Goal: Find specific page/section: Find specific page/section

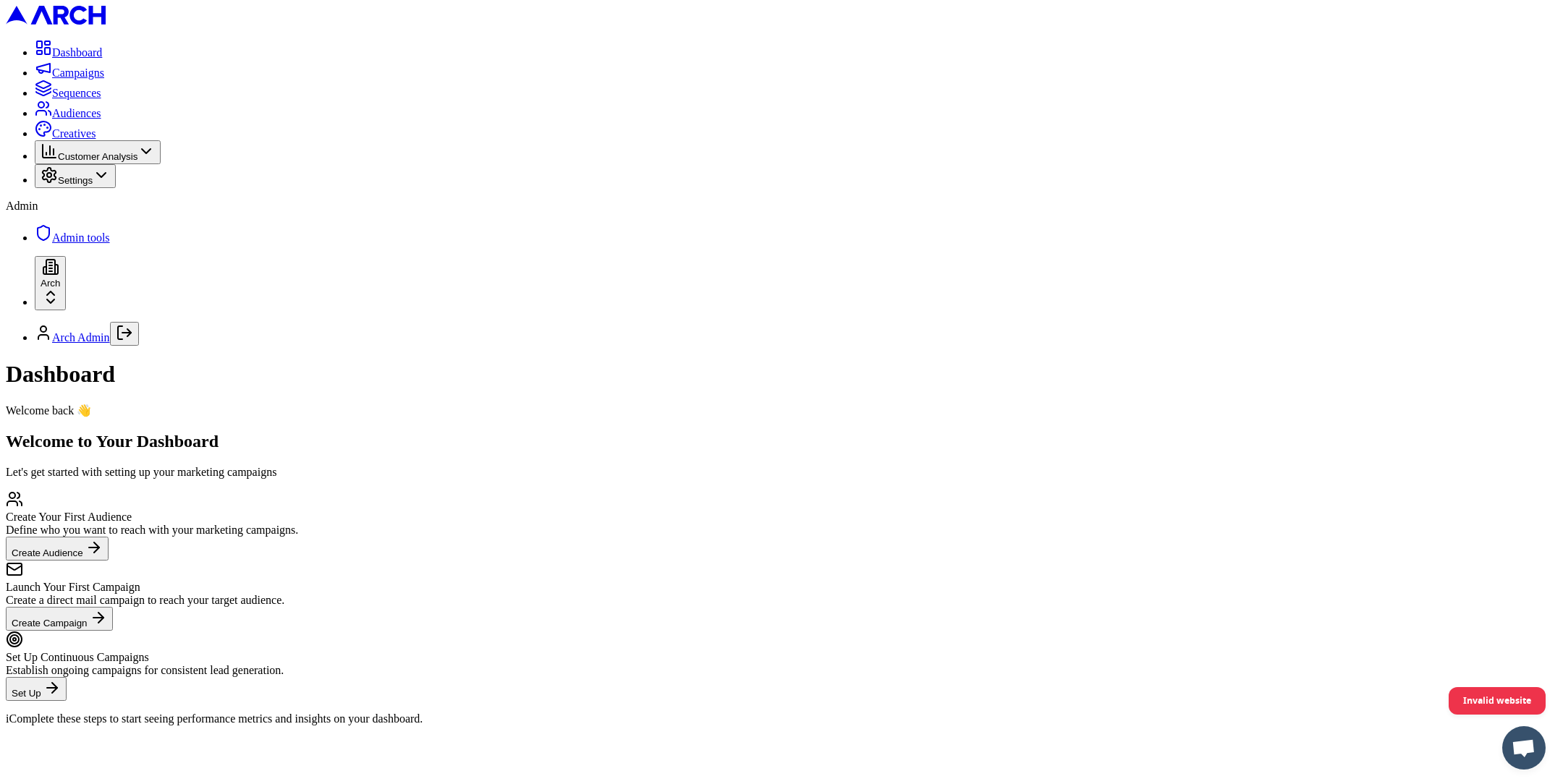
click at [95, 140] on span "Creatives" at bounding box center [74, 134] width 44 height 12
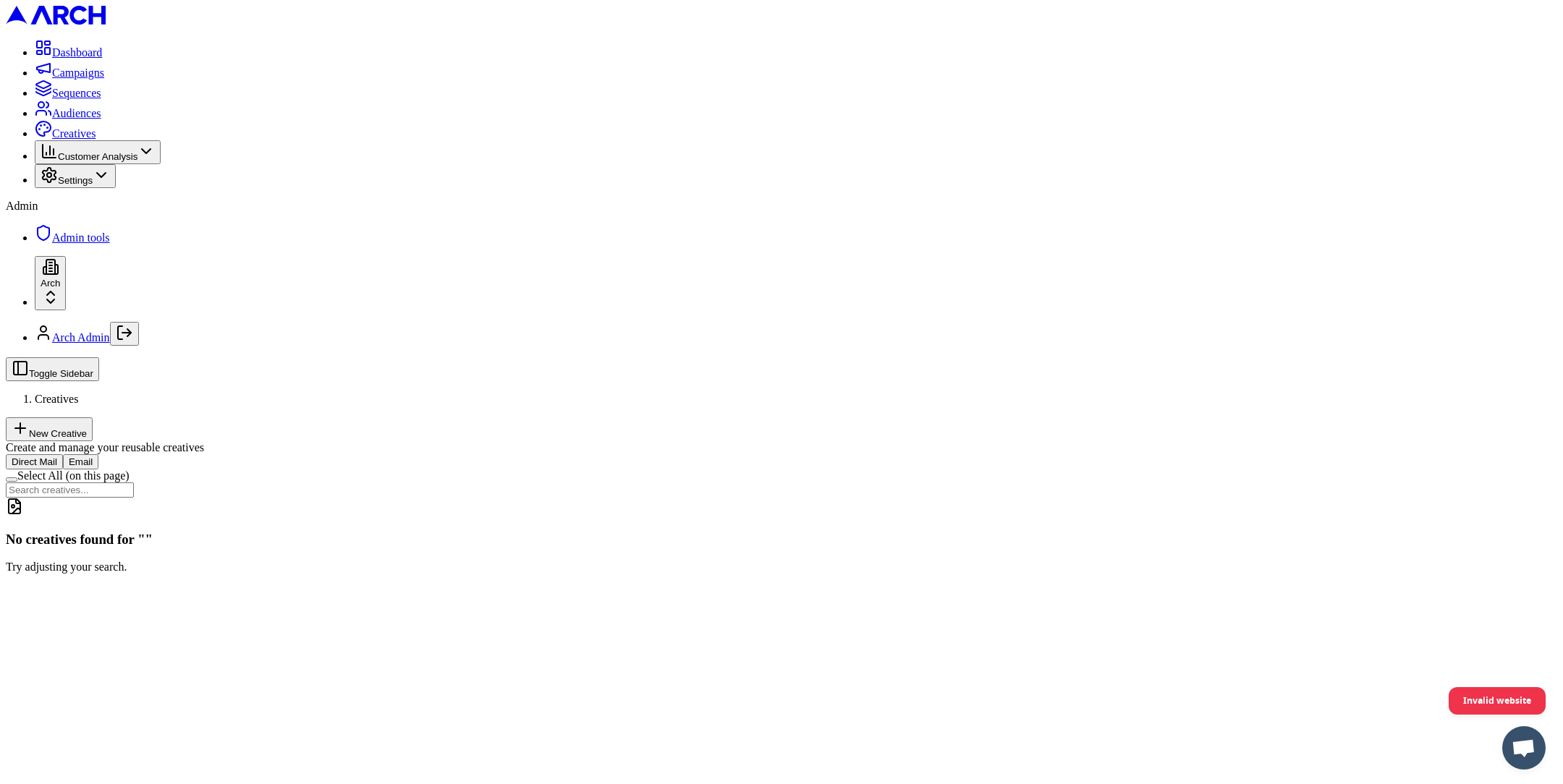
click at [98, 454] on button "Email" at bounding box center [80, 461] width 35 height 15
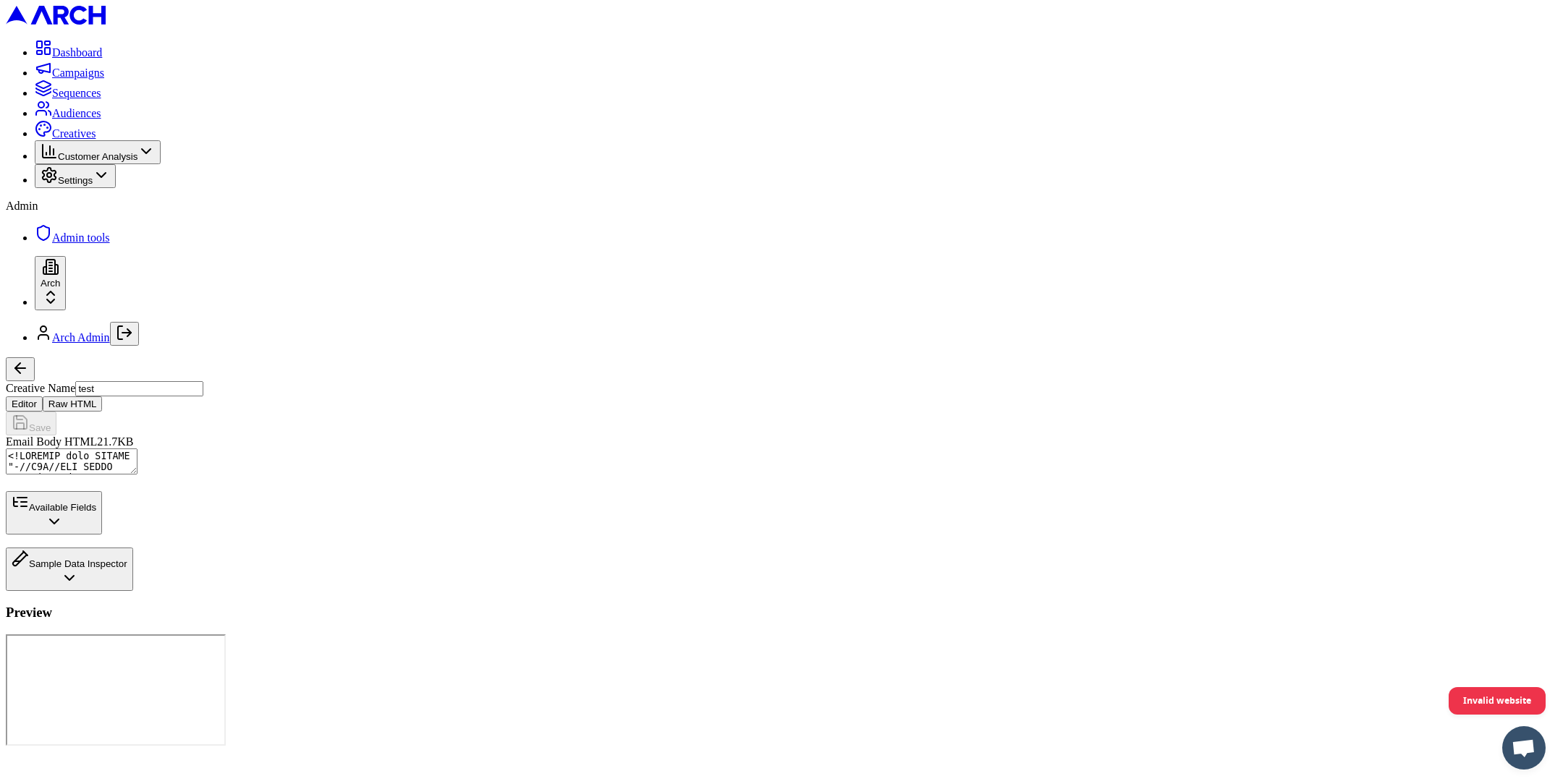
click at [133, 591] on button "Sample Data Inspector" at bounding box center [69, 569] width 127 height 44
